Goal: Task Accomplishment & Management: Complete application form

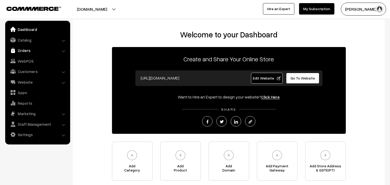
click at [23, 47] on link "Orders" at bounding box center [37, 50] width 62 height 9
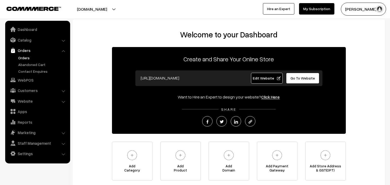
click at [26, 56] on link "Orders" at bounding box center [42, 57] width 51 height 5
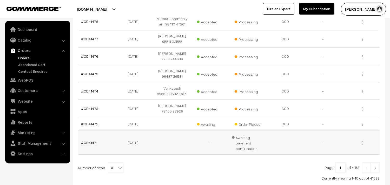
scroll to position [170, 0]
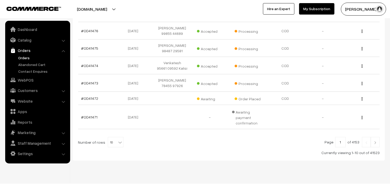
click at [118, 140] on b at bounding box center [120, 142] width 5 height 5
select select "60"
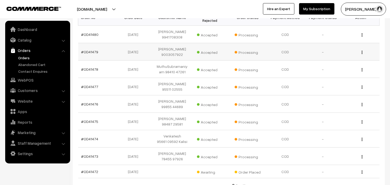
scroll to position [58, 0]
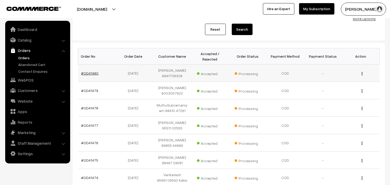
click at [88, 72] on link "#OD41480" at bounding box center [89, 73] width 17 height 4
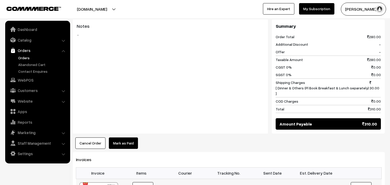
scroll to position [289, 0]
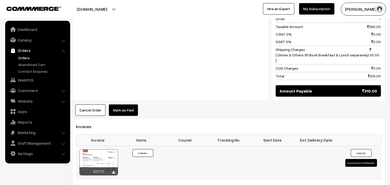
click at [106, 149] on div at bounding box center [99, 162] width 38 height 26
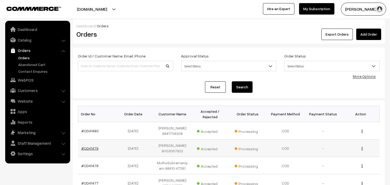
scroll to position [57, 0]
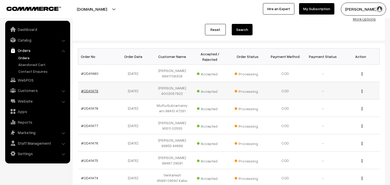
click at [92, 90] on link "#OD41479" at bounding box center [89, 91] width 17 height 4
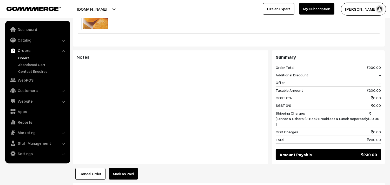
scroll to position [260, 0]
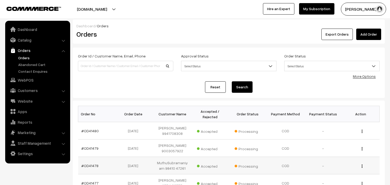
scroll to position [73, 0]
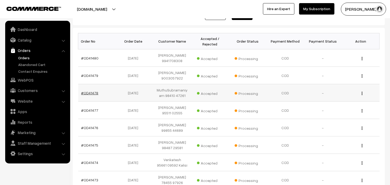
click at [95, 93] on link "#OD41478" at bounding box center [89, 93] width 17 height 4
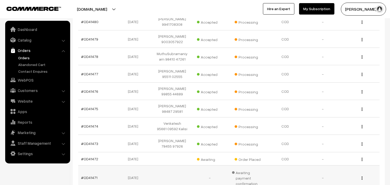
scroll to position [157, 0]
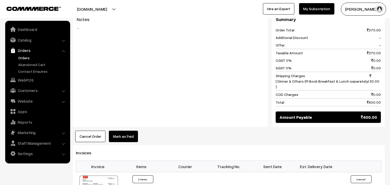
scroll to position [347, 0]
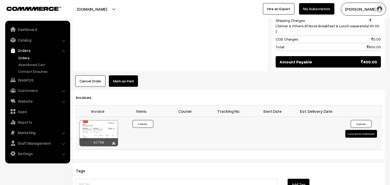
click at [108, 126] on div at bounding box center [99, 133] width 38 height 26
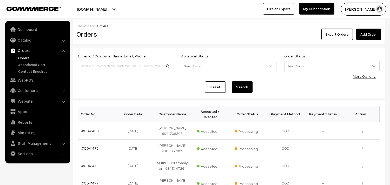
scroll to position [159, 0]
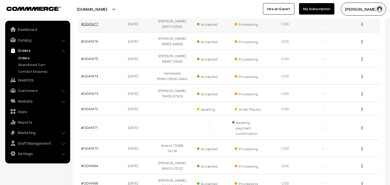
click at [95, 22] on link "#OD41477" at bounding box center [89, 24] width 17 height 4
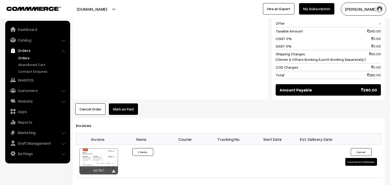
scroll to position [260, 0]
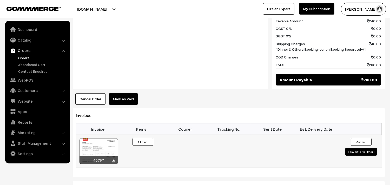
click at [105, 145] on div at bounding box center [99, 151] width 38 height 26
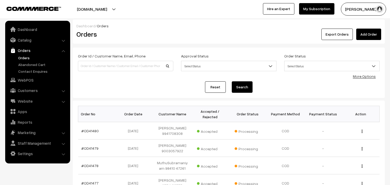
scroll to position [168, 0]
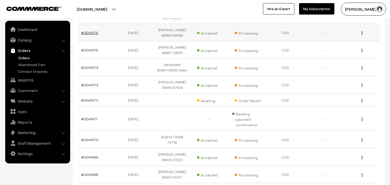
click at [92, 30] on link "#OD41476" at bounding box center [89, 32] width 17 height 4
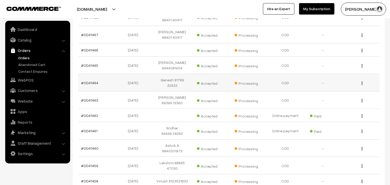
scroll to position [313, 0]
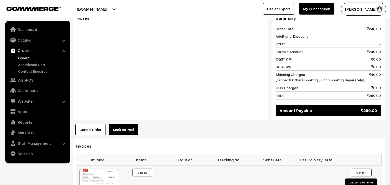
scroll to position [231, 0]
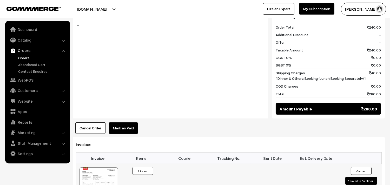
click at [109, 168] on div at bounding box center [99, 180] width 38 height 26
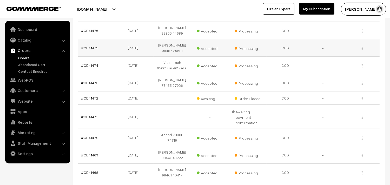
scroll to position [170, 0]
click at [93, 46] on link "#OD41475" at bounding box center [89, 48] width 17 height 4
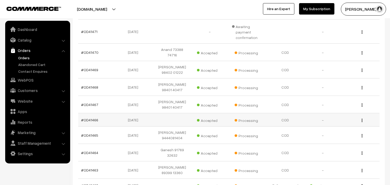
scroll to position [258, 0]
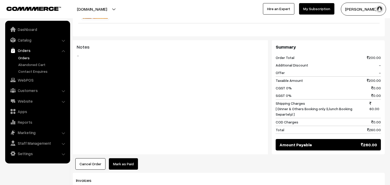
scroll to position [289, 0]
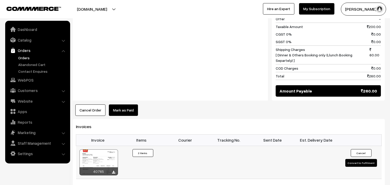
click at [109, 149] on div at bounding box center [99, 162] width 38 height 26
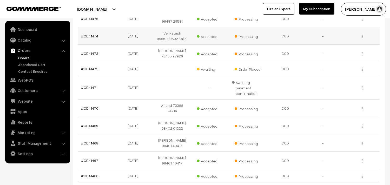
scroll to position [171, 0]
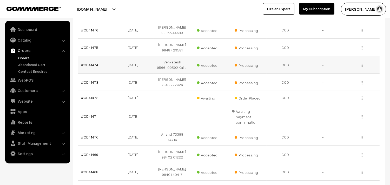
click at [90, 63] on td "#OD41474" at bounding box center [97, 64] width 38 height 17
click at [90, 63] on link "#OD41474" at bounding box center [89, 65] width 17 height 4
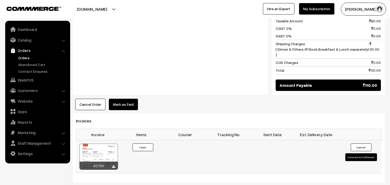
scroll to position [260, 0]
click at [105, 144] on div at bounding box center [99, 157] width 38 height 26
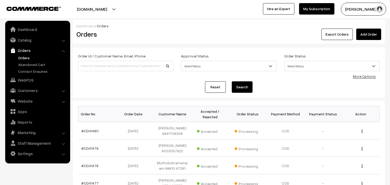
scroll to position [171, 0]
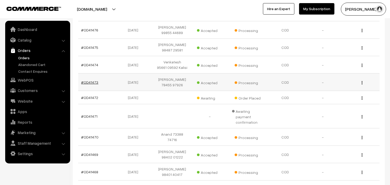
click at [89, 80] on link "#OD41473" at bounding box center [89, 82] width 17 height 4
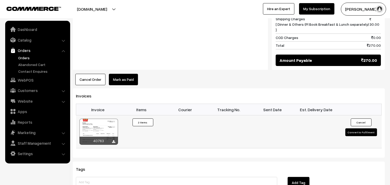
scroll to position [289, 0]
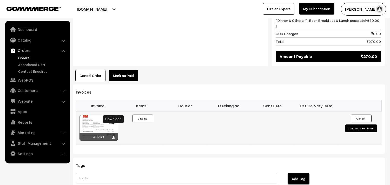
click at [110, 115] on div at bounding box center [99, 128] width 38 height 26
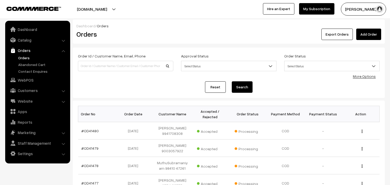
scroll to position [171, 0]
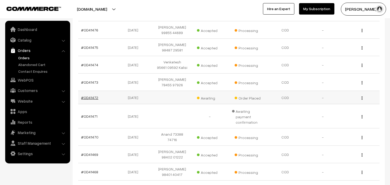
click at [90, 95] on link "#OD41472" at bounding box center [89, 97] width 17 height 4
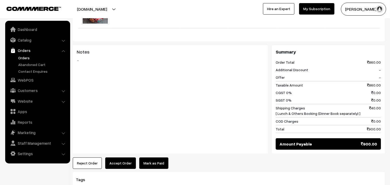
click at [122, 158] on button "Accept Order" at bounding box center [120, 163] width 31 height 11
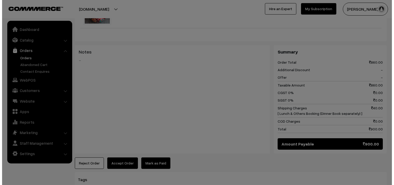
scroll to position [290, 0]
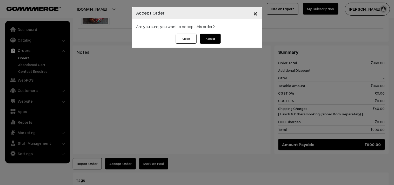
click at [214, 38] on button "Accept" at bounding box center [210, 39] width 21 height 10
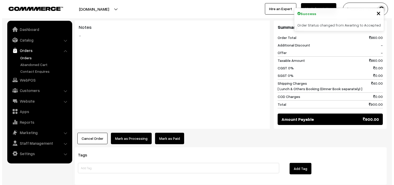
scroll to position [318, 0]
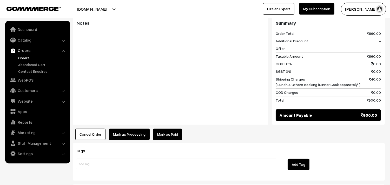
click at [136, 129] on button "Mark as Processing" at bounding box center [129, 134] width 41 height 11
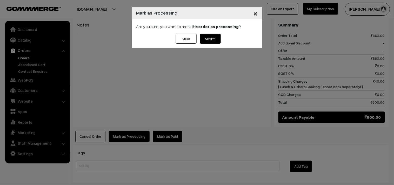
click at [219, 40] on button "Confirm" at bounding box center [210, 39] width 21 height 10
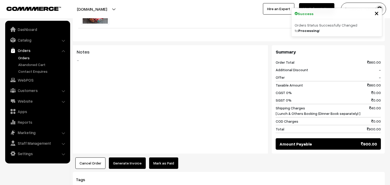
click at [120, 160] on button "Generate Invoice" at bounding box center [127, 163] width 37 height 11
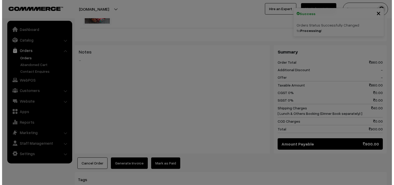
scroll to position [290, 0]
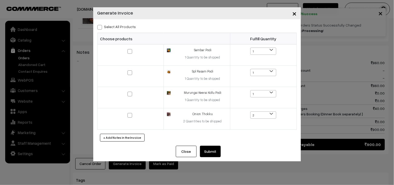
click at [117, 28] on label "Select All Products" at bounding box center [116, 26] width 39 height 5
click at [101, 28] on input "Select All Products" at bounding box center [98, 26] width 3 height 3
checkbox input "true"
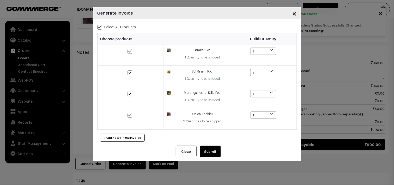
checkbox input "true"
click at [206, 159] on div "Close Submit Back Fulfill Items" at bounding box center [197, 154] width 208 height 16
click at [206, 156] on button "Submit" at bounding box center [210, 151] width 21 height 11
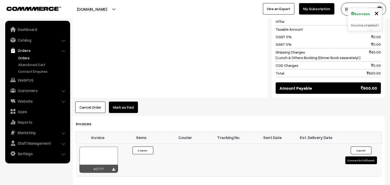
scroll to position [347, 0]
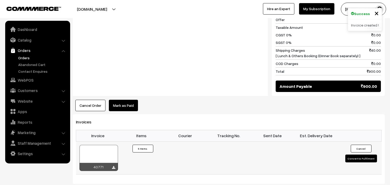
click at [108, 150] on div at bounding box center [99, 158] width 38 height 26
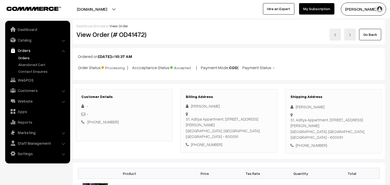
scroll to position [289, 0]
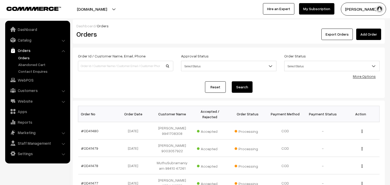
click at [30, 60] on link "Orders" at bounding box center [42, 57] width 51 height 5
click at [30, 57] on link "Orders" at bounding box center [42, 57] width 51 height 5
click at [30, 81] on link "WebPOS" at bounding box center [37, 79] width 62 height 9
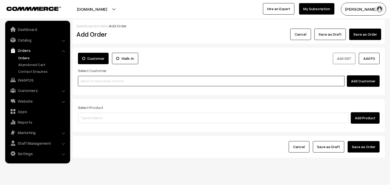
click at [105, 81] on input at bounding box center [211, 81] width 267 height 10
paste input "98845 15935"
click at [90, 79] on input "98845 15935" at bounding box center [211, 81] width 267 height 10
type input "9884515935"
paste input "98845 15935"
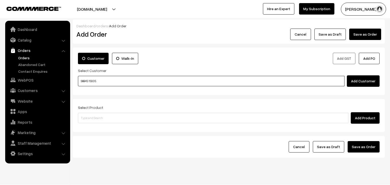
click at [97, 86] on input "98845 15935" at bounding box center [211, 81] width 267 height 10
click at [88, 80] on input "98845 15935" at bounding box center [211, 81] width 267 height 10
paste input
drag, startPoint x: 108, startPoint y: 81, endPoint x: 25, endPoint y: 69, distance: 83.6
click at [25, 69] on body "Thank you for showing interest. Our team will call you shortly. Close annamfood…" at bounding box center [195, 98] width 390 height 196
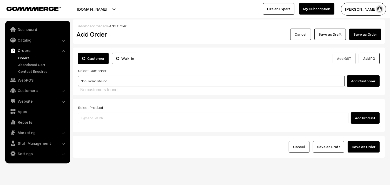
type input "No customers found."
paste input "98845 15935"
click at [87, 78] on input "98845 15935" at bounding box center [211, 81] width 267 height 10
drag, startPoint x: 97, startPoint y: 78, endPoint x: 68, endPoint y: 75, distance: 30.1
click at [68, 75] on body "Thank you for showing interest. Our team will call you shortly. Close annamfood…" at bounding box center [195, 98] width 390 height 196
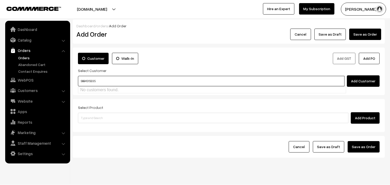
type input "9884515935"
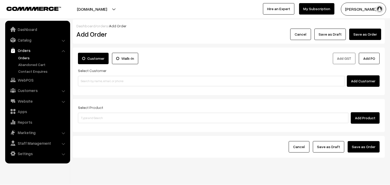
click at [27, 56] on link "Orders" at bounding box center [42, 57] width 51 height 5
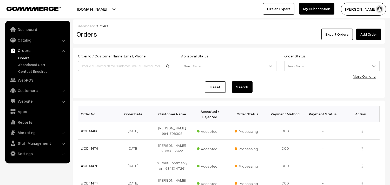
click at [97, 68] on input at bounding box center [125, 66] width 95 height 10
type input "0D40637"
click at [232, 81] on button "Search" at bounding box center [242, 86] width 21 height 11
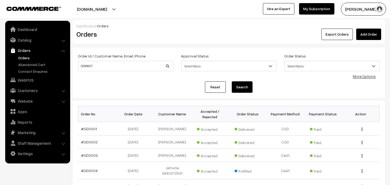
type input "OD40637"
click at [232, 81] on button "Search" at bounding box center [242, 86] width 21 height 11
click at [241, 86] on button "Search" at bounding box center [242, 86] width 21 height 11
drag, startPoint x: 109, startPoint y: 68, endPoint x: 45, endPoint y: 61, distance: 63.6
click at [45, 61] on body "Thank you for showing interest. Our team will call you shortly. Close annamfood…" at bounding box center [195, 162] width 390 height 324
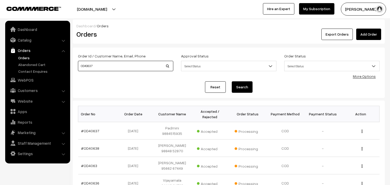
drag, startPoint x: 98, startPoint y: 64, endPoint x: 44, endPoint y: 56, distance: 54.4
click at [44, 56] on body "Thank you for showing interest. Our team will call you shortly. Close [DOMAIN_N…" at bounding box center [195, 181] width 390 height 363
type input "0D40637"
click at [244, 86] on button "Search" at bounding box center [242, 86] width 21 height 11
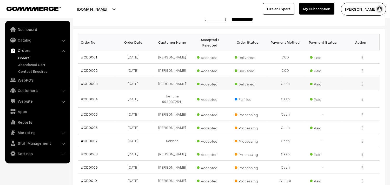
scroll to position [57, 0]
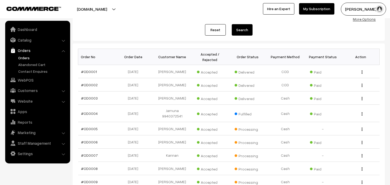
click at [23, 54] on link "Orders" at bounding box center [37, 50] width 62 height 9
click at [24, 58] on link "Orders" at bounding box center [42, 57] width 51 height 5
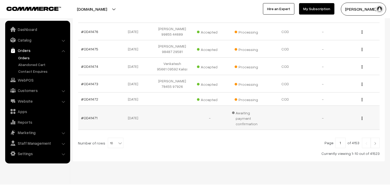
scroll to position [170, 0]
click at [113, 137] on span "10" at bounding box center [115, 142] width 15 height 10
select select "100"
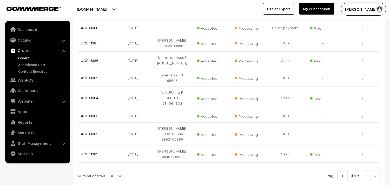
scroll to position [1643, 0]
click at [118, 173] on b at bounding box center [120, 175] width 5 height 5
click at [118, 171] on span at bounding box center [120, 174] width 5 height 7
click at [375, 175] on img at bounding box center [375, 176] width 5 height 3
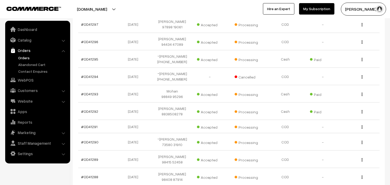
scroll to position [1609, 0]
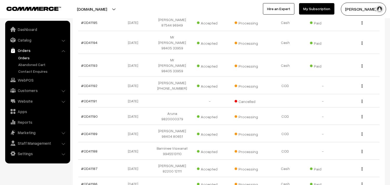
scroll to position [1617, 0]
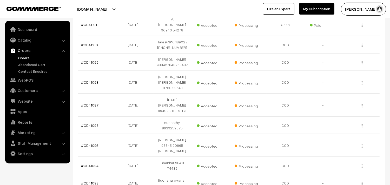
scroll to position [1617, 0]
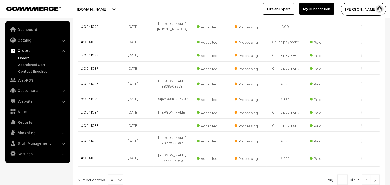
click at [377, 179] on img at bounding box center [375, 180] width 5 height 3
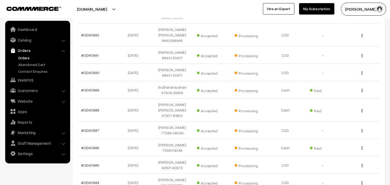
scroll to position [1635, 0]
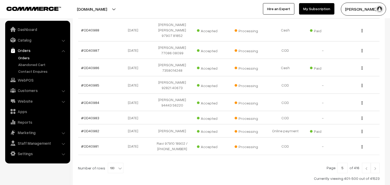
click at [375, 167] on img at bounding box center [375, 168] width 5 height 3
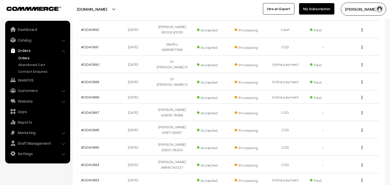
scroll to position [1591, 0]
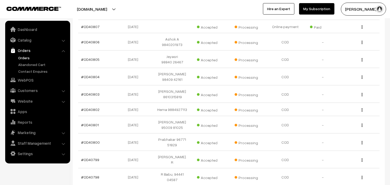
scroll to position [1584, 0]
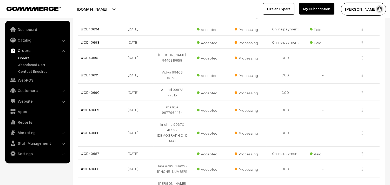
scroll to position [1580, 0]
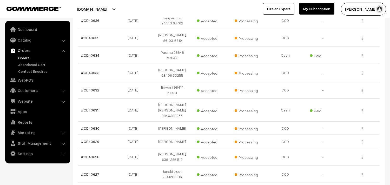
scroll to position [779, 0]
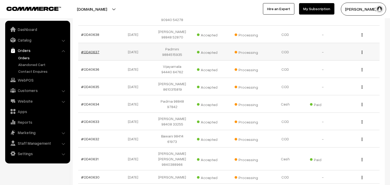
click at [94, 50] on link "#OD40637" at bounding box center [90, 52] width 18 height 4
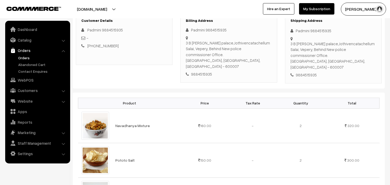
scroll to position [58, 0]
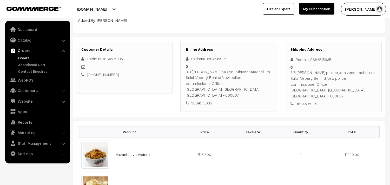
click at [228, 59] on div "Padmini 9884515935" at bounding box center [229, 59] width 86 height 6
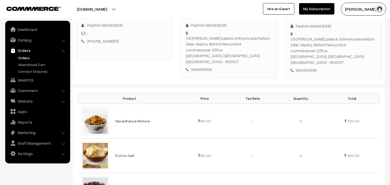
scroll to position [0, 0]
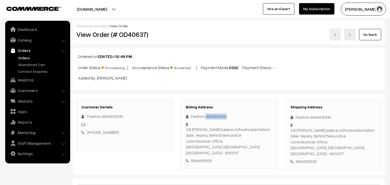
drag, startPoint x: 205, startPoint y: 115, endPoint x: 234, endPoint y: 117, distance: 29.4
click at [234, 117] on div "Padmini 9884515935" at bounding box center [229, 117] width 86 height 6
copy div "9884515935"
drag, startPoint x: 191, startPoint y: 115, endPoint x: 238, endPoint y: 115, distance: 46.3
click at [238, 115] on div "Padmini 9884515935" at bounding box center [229, 117] width 86 height 6
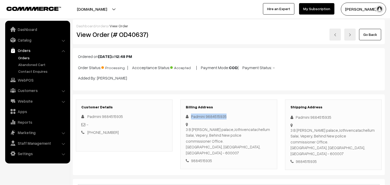
copy div "Padmini 9884515935"
drag, startPoint x: 186, startPoint y: 129, endPoint x: 269, endPoint y: 128, distance: 82.4
click at [269, 128] on div "3 B Atkinson palace,Jothivencatachellum Salai, Vepery, Behind New police commis…" at bounding box center [229, 141] width 86 height 29
copy div "3 B Atkinson palace,Jothivencatachellum Salai,"
click at [218, 123] on div "Padmini 9884515935 3 B Atkinson palace,Jothivencatachellum Salai, Vepery, Behin…" at bounding box center [229, 139] width 86 height 50
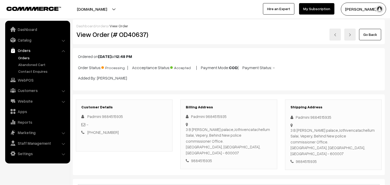
drag, startPoint x: 186, startPoint y: 135, endPoint x: 201, endPoint y: 141, distance: 16.4
click at [201, 141] on div "3 B Atkinson palace,Jothivencatachellum Salai, Vepery, Behind New police commis…" at bounding box center [229, 141] width 86 height 29
copy div "Vepery, Behind New police commissioner Office. chennai,"
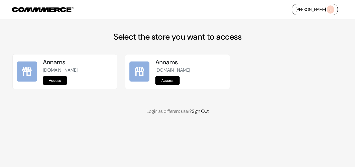
click at [64, 78] on link "Access" at bounding box center [55, 80] width 24 height 8
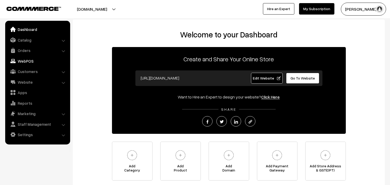
click at [25, 58] on link "WebPOS" at bounding box center [37, 60] width 62 height 9
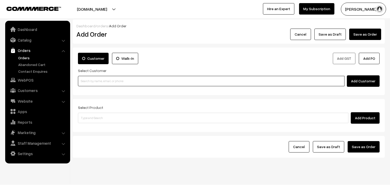
click at [101, 84] on input at bounding box center [211, 81] width 267 height 10
paste input "9884515935"
click at [88, 77] on input "9884515935" at bounding box center [211, 81] width 267 height 10
paste input "1"
type input "9884515935"
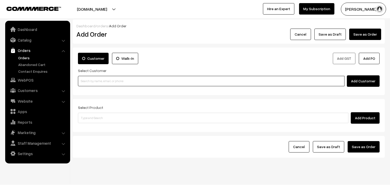
click at [99, 79] on input at bounding box center [211, 81] width 267 height 10
paste input "9884515935"
type input "9884515935"
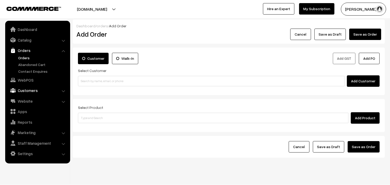
click at [29, 90] on link "Customers" at bounding box center [37, 90] width 62 height 9
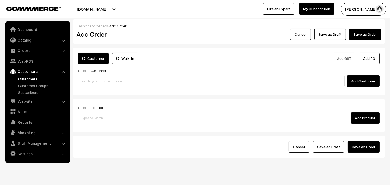
click at [31, 79] on link "Customers" at bounding box center [42, 78] width 51 height 5
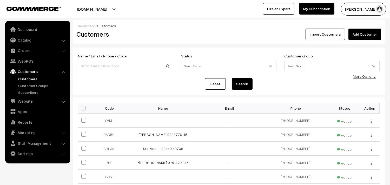
click at [359, 37] on link "Add Customer" at bounding box center [365, 34] width 33 height 11
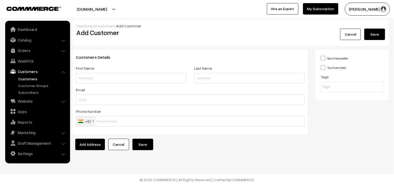
click at [112, 77] on input "text" at bounding box center [131, 78] width 111 height 10
paste input "Padmini 9884515935"
drag, startPoint x: 90, startPoint y: 77, endPoint x: 118, endPoint y: 81, distance: 27.7
click at [118, 81] on input "Padmini 9884515935" at bounding box center [131, 78] width 111 height 10
type input "Padmini 9884515935"
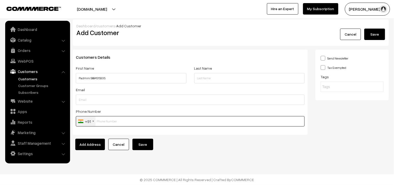
click at [100, 119] on input "text" at bounding box center [190, 121] width 229 height 10
paste input "9884515935"
type input "9884515935"
click at [143, 141] on button "Save" at bounding box center [143, 144] width 21 height 11
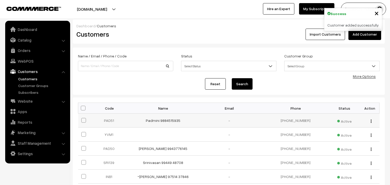
click at [157, 123] on td "Padmini 9884515935" at bounding box center [163, 121] width 66 height 14
click at [167, 120] on link "Padmini 9884515935" at bounding box center [163, 120] width 35 height 4
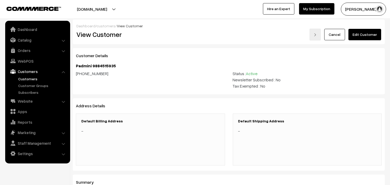
click at [366, 30] on link "Edit Customer" at bounding box center [365, 34] width 33 height 11
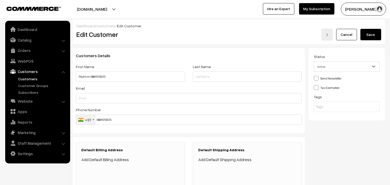
click at [114, 160] on link "Add Default Billing Address" at bounding box center [105, 159] width 48 height 5
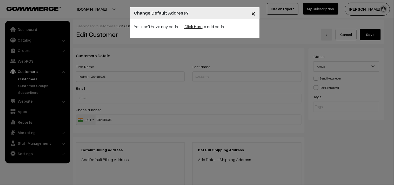
click at [198, 26] on link "Click Here" at bounding box center [194, 26] width 18 height 5
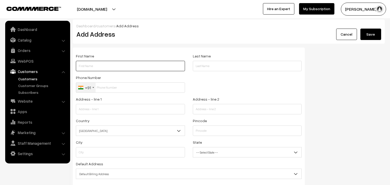
click at [104, 67] on input "text" at bounding box center [130, 66] width 109 height 10
paste input "9884515935"
click at [79, 65] on input "9884515935" at bounding box center [130, 66] width 109 height 10
drag, startPoint x: 106, startPoint y: 63, endPoint x: 90, endPoint y: 60, distance: 16.4
click at [90, 60] on div "First Name Padmini 9884515935" at bounding box center [130, 62] width 109 height 18
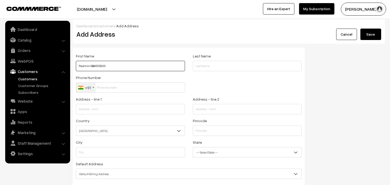
type input "Padmini 9884515935"
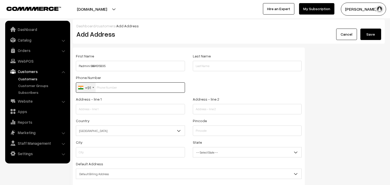
click at [110, 90] on input "text" at bounding box center [130, 87] width 109 height 10
paste input "9884515935"
type input "9884515935"
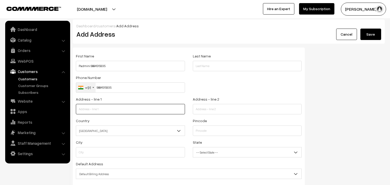
click at [115, 107] on input "text" at bounding box center [130, 109] width 109 height 10
paste input "3 B Atkinson palace,Jothivencatachellum Salai,"
click at [104, 109] on input "3 B Atkinson palace,Jothivencatachellum Salai," at bounding box center [130, 109] width 109 height 10
click at [116, 108] on input "3 B Atkinson palace ,Jothivencatachellum Salai," at bounding box center [130, 109] width 109 height 10
type input "3 B Atkinson palace ,Jothivencatachellum Salai,"
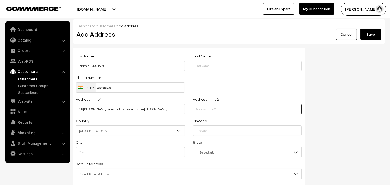
click at [203, 108] on input "text" at bounding box center [247, 109] width 109 height 10
paste input "Vepery, Behind New police commissioner Office. chennai,"
type input "Vepery, Behind New police commissioner Office. chennai,"
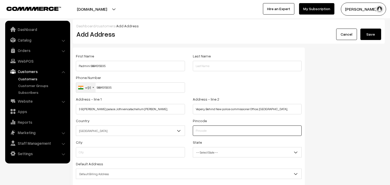
click at [210, 129] on input "text" at bounding box center [247, 131] width 109 height 10
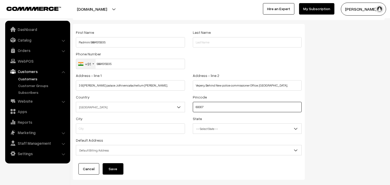
scroll to position [53, 0]
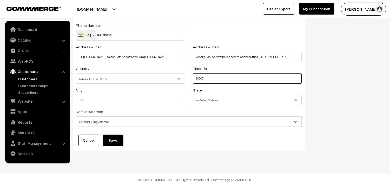
click at [202, 76] on input "60007" at bounding box center [247, 78] width 109 height 10
type input "600007"
type input "Chennai"
select select "[GEOGRAPHIC_DATA]"
type input "600007"
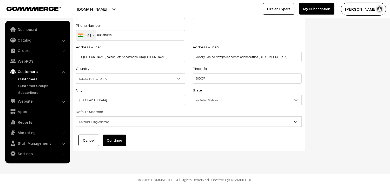
click at [118, 138] on button "Continue" at bounding box center [115, 140] width 24 height 11
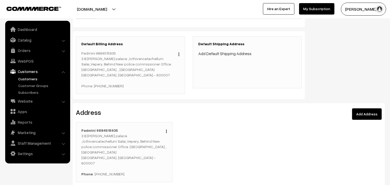
scroll to position [116, 0]
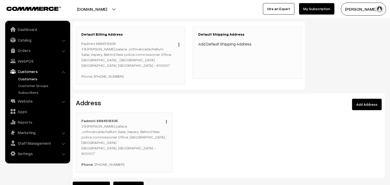
click at [242, 45] on link "Add Default Shipping Address" at bounding box center [224, 43] width 53 height 5
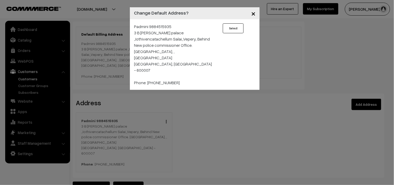
click at [232, 29] on button "Select" at bounding box center [233, 28] width 21 height 10
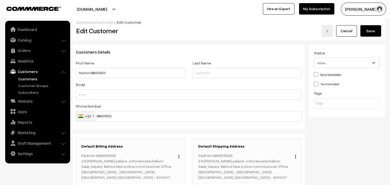
scroll to position [0, 0]
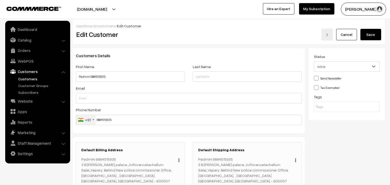
click at [370, 26] on div "Dashboard / customers / Edit Customer" at bounding box center [228, 25] width 305 height 5
click at [368, 36] on button "Save" at bounding box center [371, 34] width 21 height 11
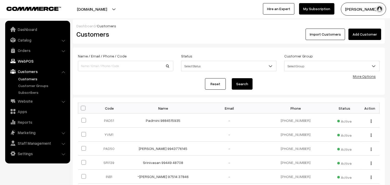
click at [31, 62] on link "WebPOS" at bounding box center [37, 60] width 62 height 9
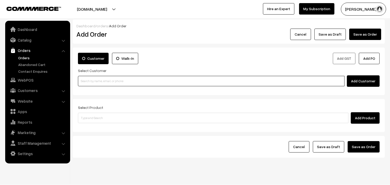
click at [101, 79] on input at bounding box center [211, 81] width 267 height 10
paste input "98845 15935"
click at [88, 79] on input "98845 15935" at bounding box center [211, 81] width 267 height 10
drag, startPoint x: 108, startPoint y: 94, endPoint x: 105, endPoint y: 85, distance: 9.5
click at [108, 93] on link "Padmini 9884515935 [9884515935]" at bounding box center [212, 91] width 268 height 8
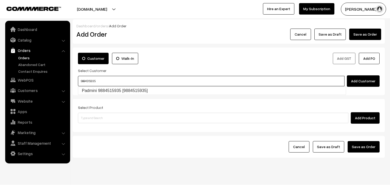
type input "9884515935"
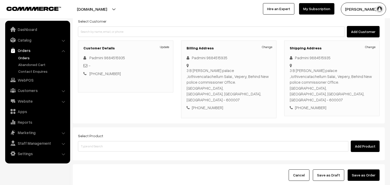
scroll to position [77, 0]
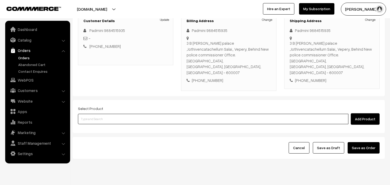
drag, startPoint x: 111, startPoint y: 112, endPoint x: 112, endPoint y: 109, distance: 3.2
click at [111, 114] on input at bounding box center [213, 119] width 271 height 10
type input "spl tha"
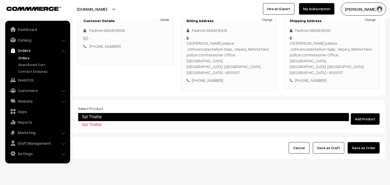
click at [98, 118] on link "Spl Thattai" at bounding box center [213, 117] width 271 height 8
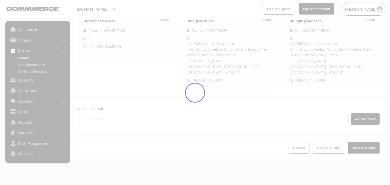
click at [99, 114] on input at bounding box center [213, 119] width 271 height 10
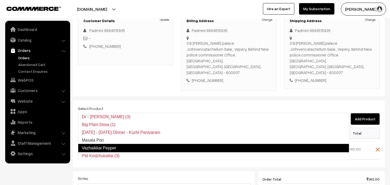
type input "p"
